Goal: Information Seeking & Learning: Understand process/instructions

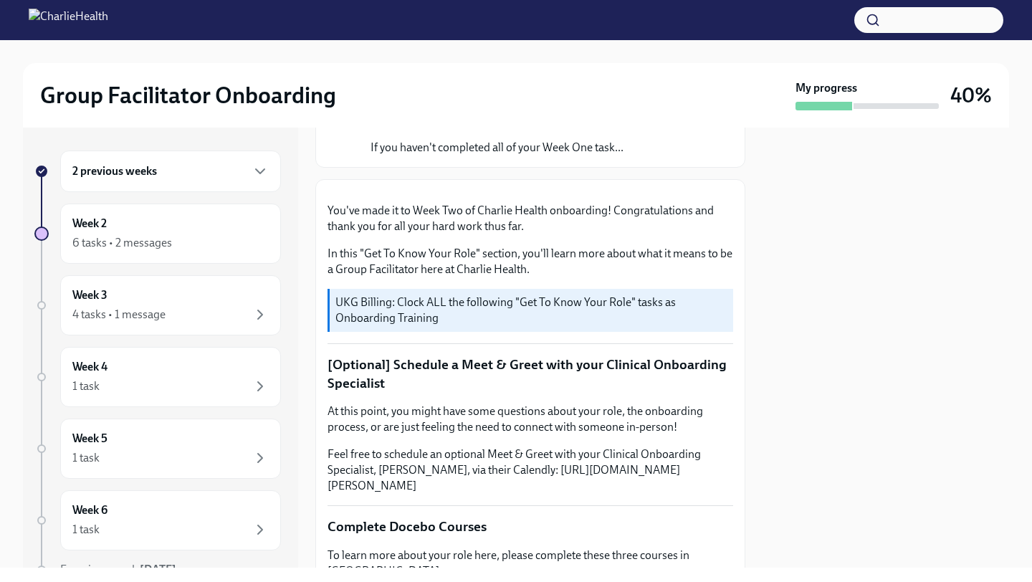
scroll to position [154, 0]
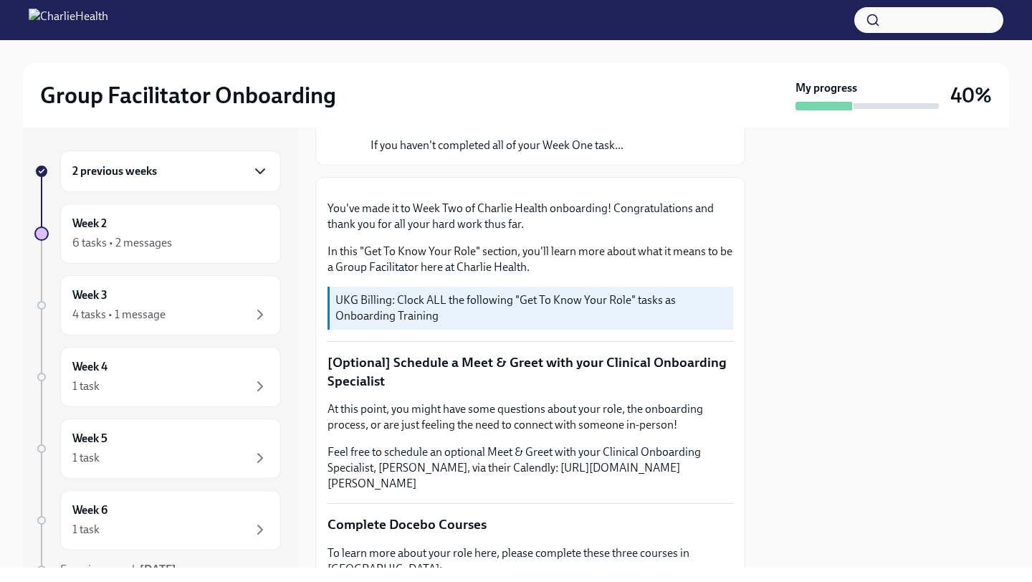
click at [261, 164] on icon "button" at bounding box center [260, 171] width 17 height 17
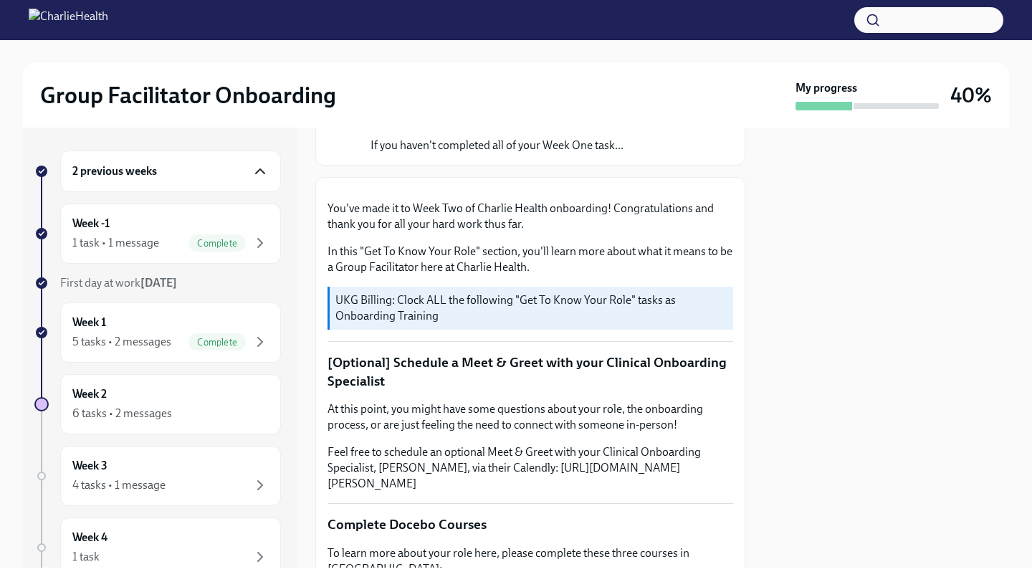
click at [261, 164] on icon "button" at bounding box center [260, 171] width 17 height 17
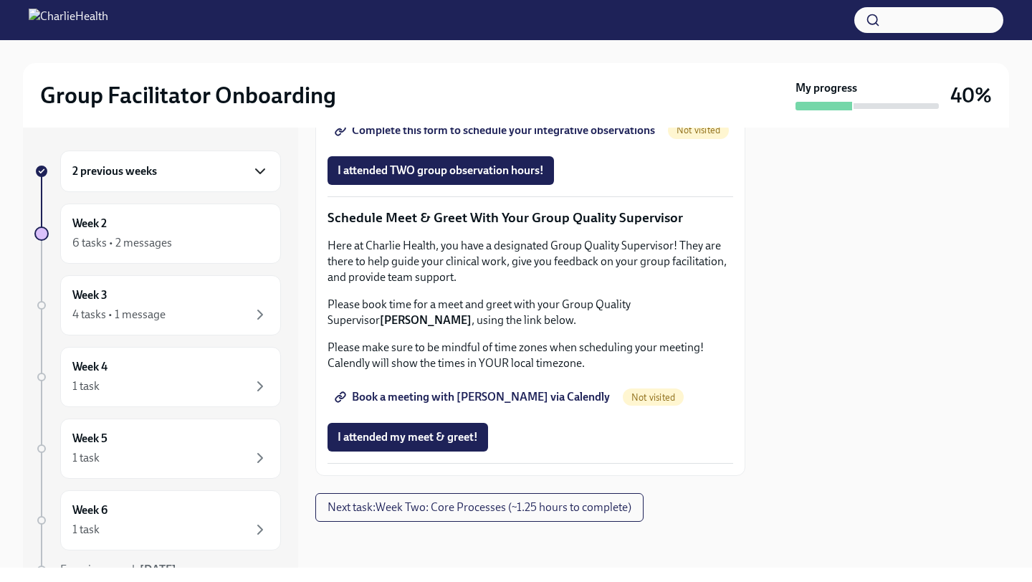
scroll to position [1398, 0]
click at [182, 246] on div "6 tasks • 2 messages" at bounding box center [170, 242] width 196 height 17
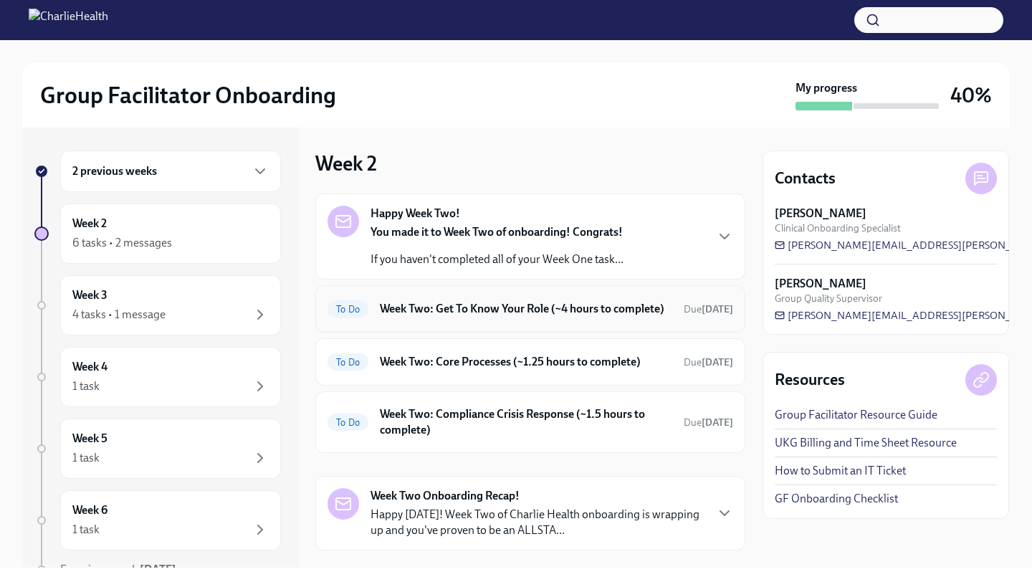
click at [620, 333] on div "To Do Week Two: Get To Know Your Role (~4 hours to complete) Due [DATE]" at bounding box center [530, 308] width 430 height 47
click at [614, 317] on h6 "Week Two: Get To Know Your Role (~4 hours to complete)" at bounding box center [526, 309] width 292 height 16
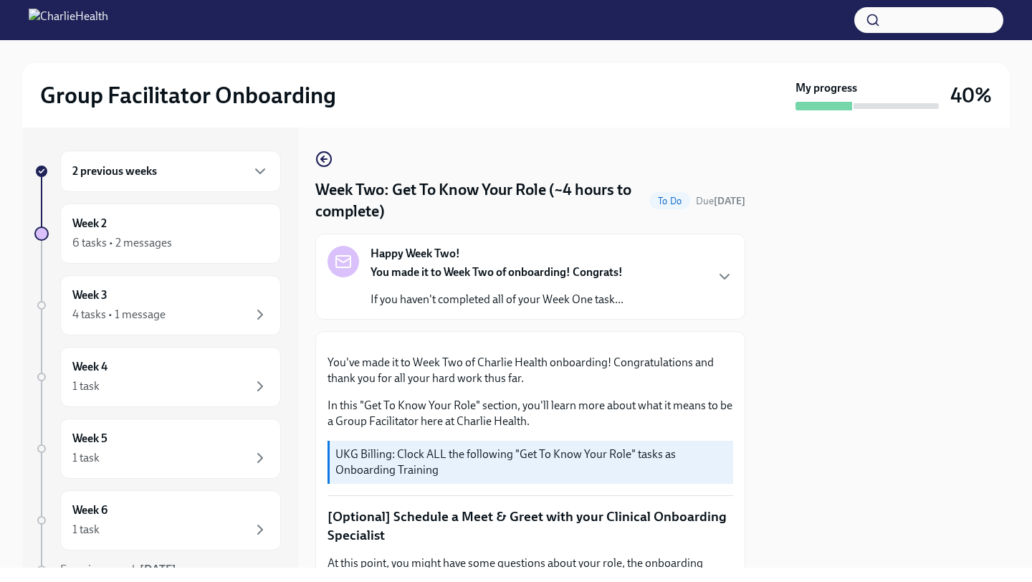
click at [717, 265] on div "Happy Week Two! You made it to Week Two of onboarding! Congrats! If you haven't…" at bounding box center [531, 277] width 406 height 62
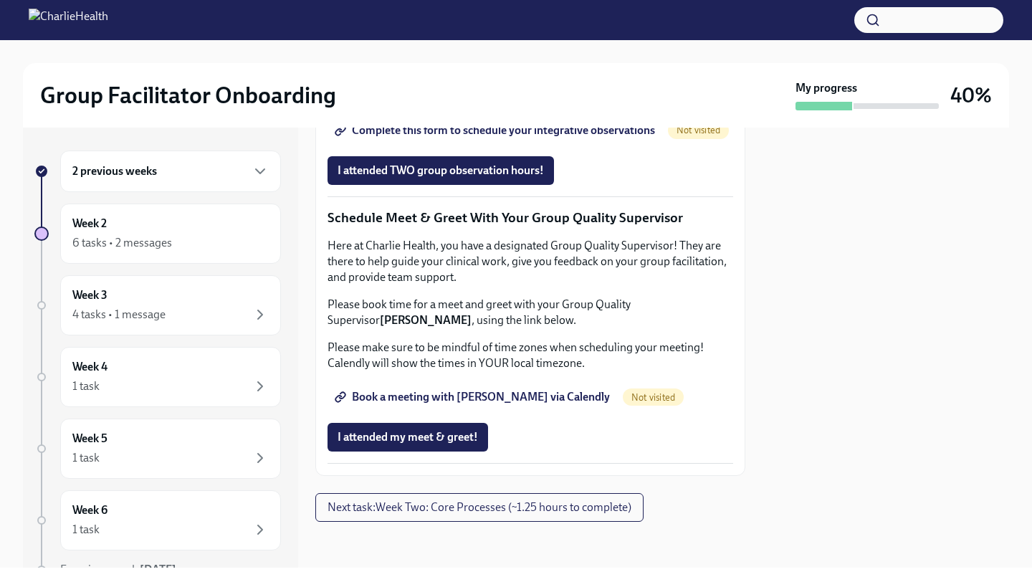
scroll to position [1889, 0]
click at [189, 235] on div "6 tasks • 2 messages" at bounding box center [170, 242] width 196 height 17
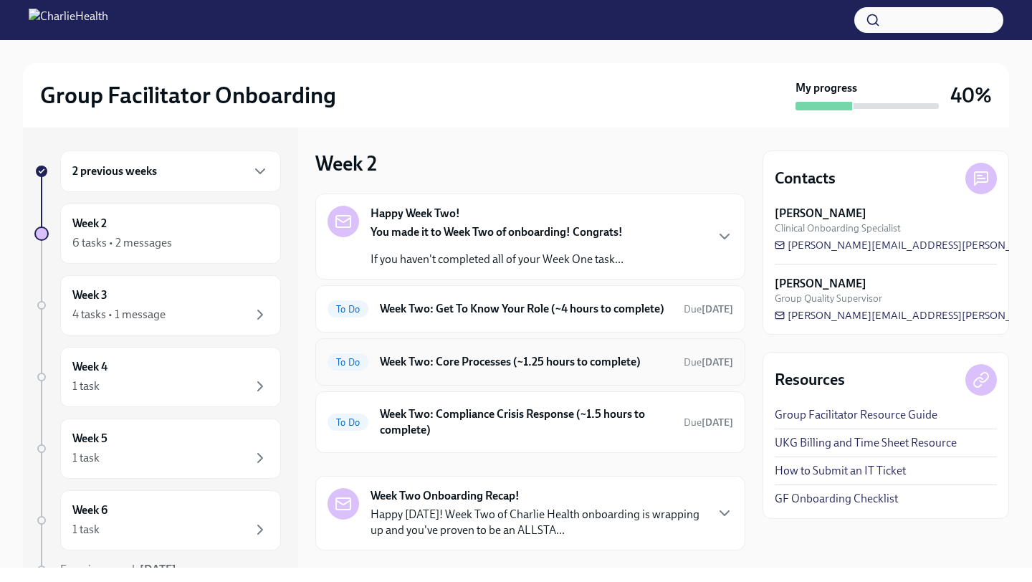
click at [618, 373] on div "To Do Week Two: Core Processes (~1.25 hours to complete) Due [DATE]" at bounding box center [531, 362] width 406 height 23
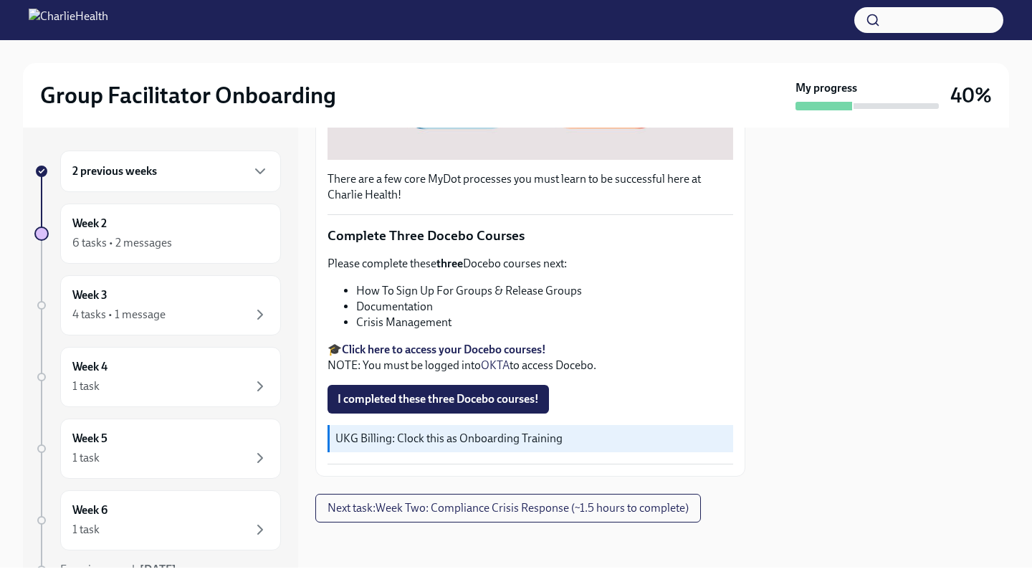
scroll to position [455, 0]
click at [179, 260] on div "Week 2 6 tasks • 2 messages" at bounding box center [170, 234] width 221 height 60
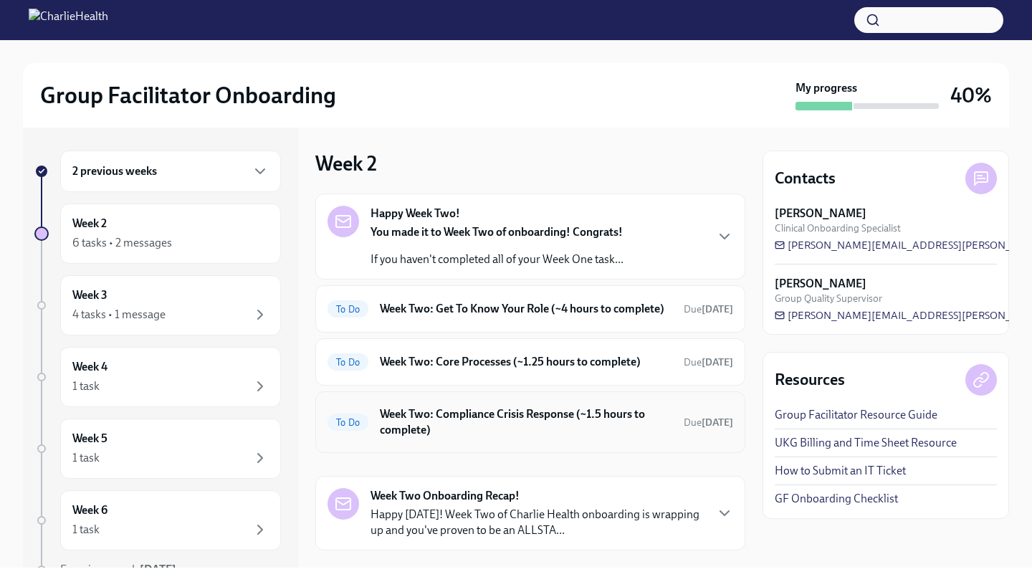
click at [550, 427] on h6 "Week Two: Compliance Crisis Response (~1.5 hours to complete)" at bounding box center [526, 422] width 292 height 32
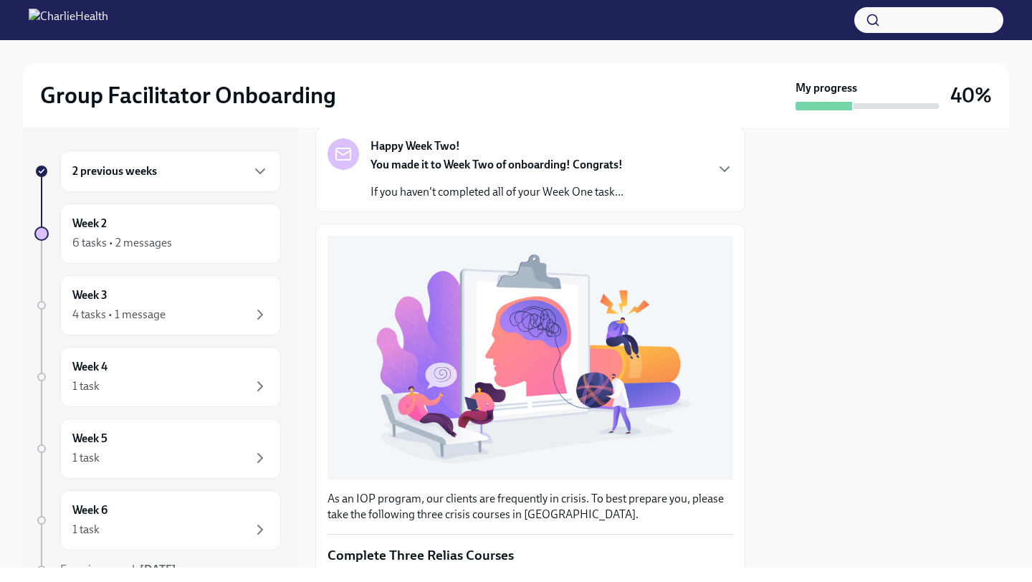
scroll to position [398, 0]
